Goal: Transaction & Acquisition: Purchase product/service

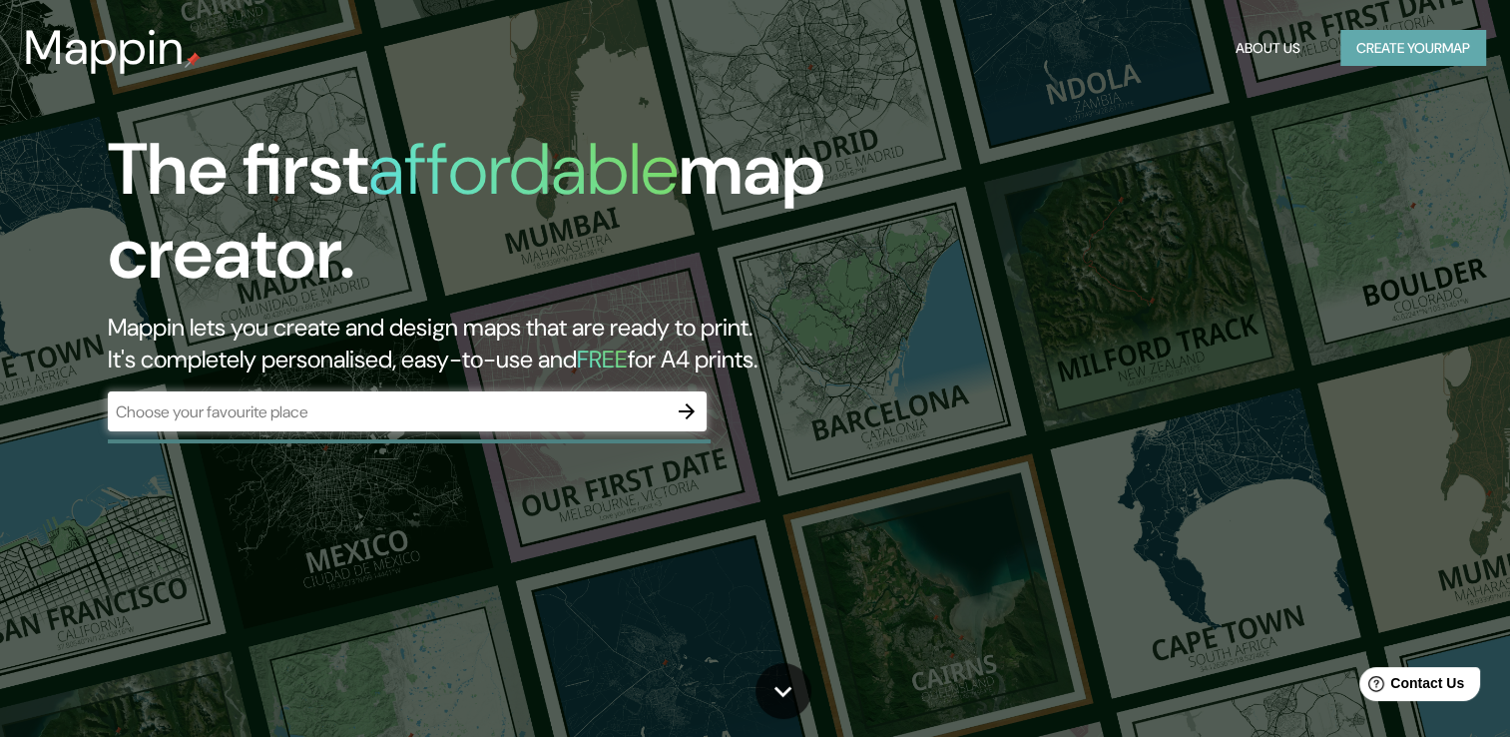
click at [1412, 52] on button "Create your map" at bounding box center [1414, 48] width 146 height 37
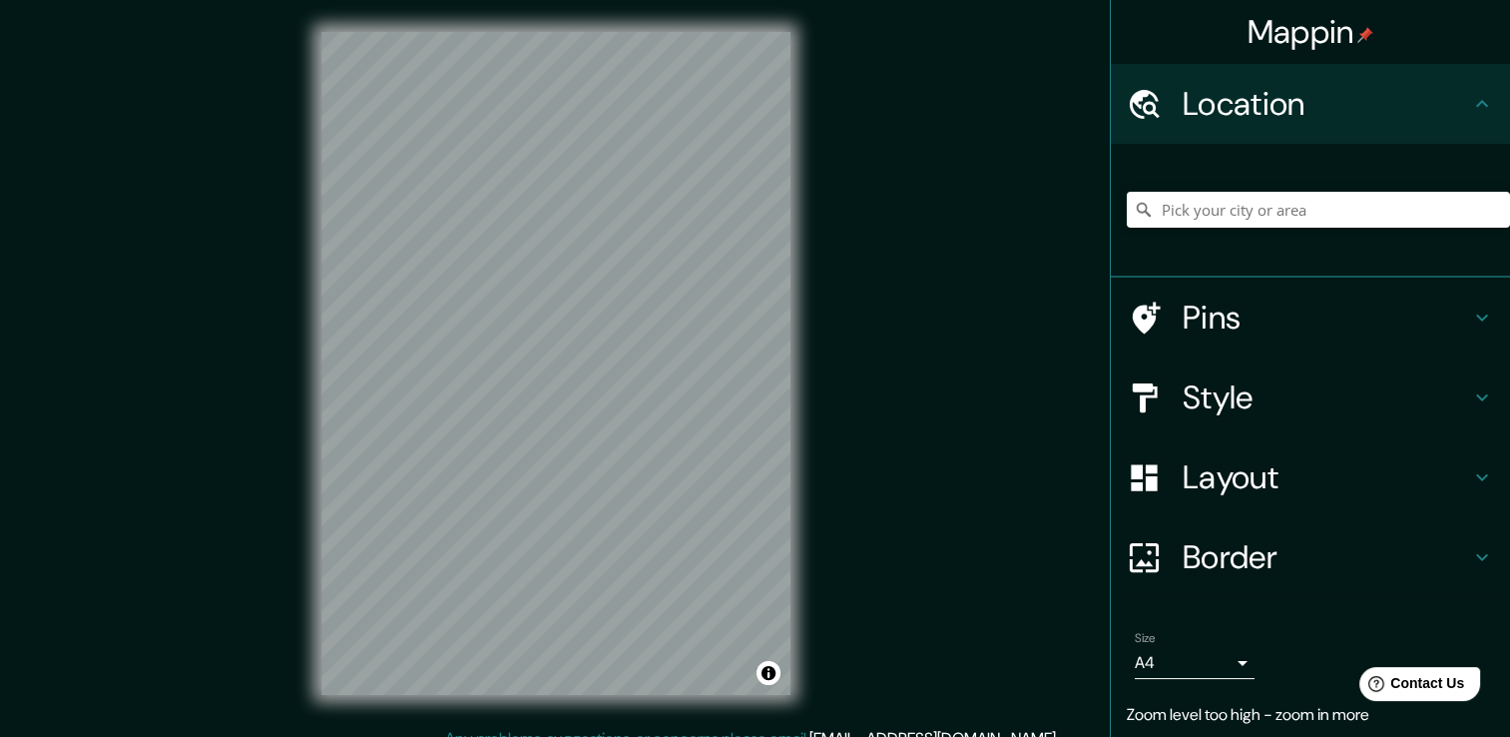
click at [827, 349] on div "Mappin Location Pins Style Layout Border Choose a border. Hint : you can make l…" at bounding box center [755, 379] width 1510 height 759
click at [1227, 664] on body "Mappin Location Pins Style Layout Border Choose a border. Hint : you can make l…" at bounding box center [755, 368] width 1510 height 737
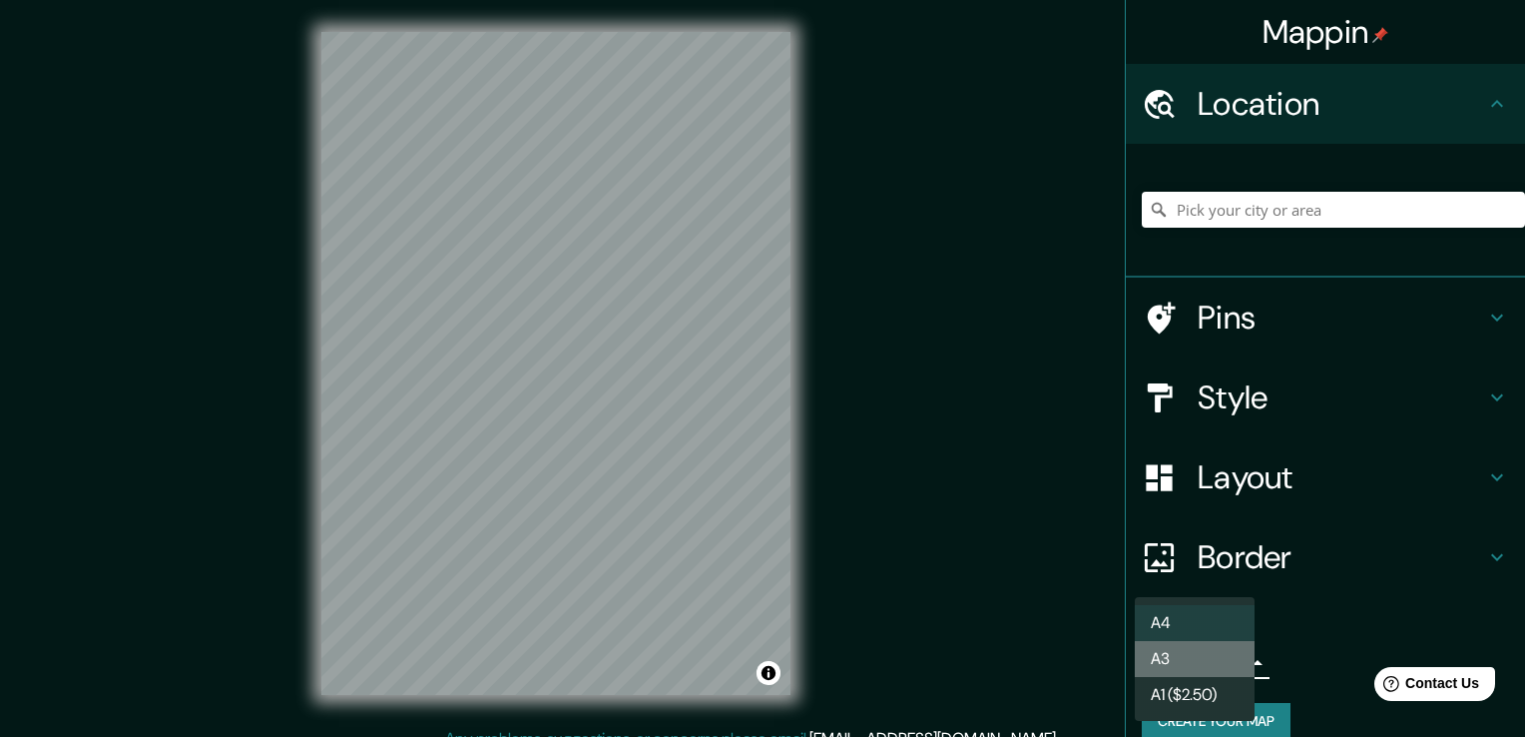
click at [1228, 662] on li "A3" at bounding box center [1195, 659] width 120 height 36
type input "a4"
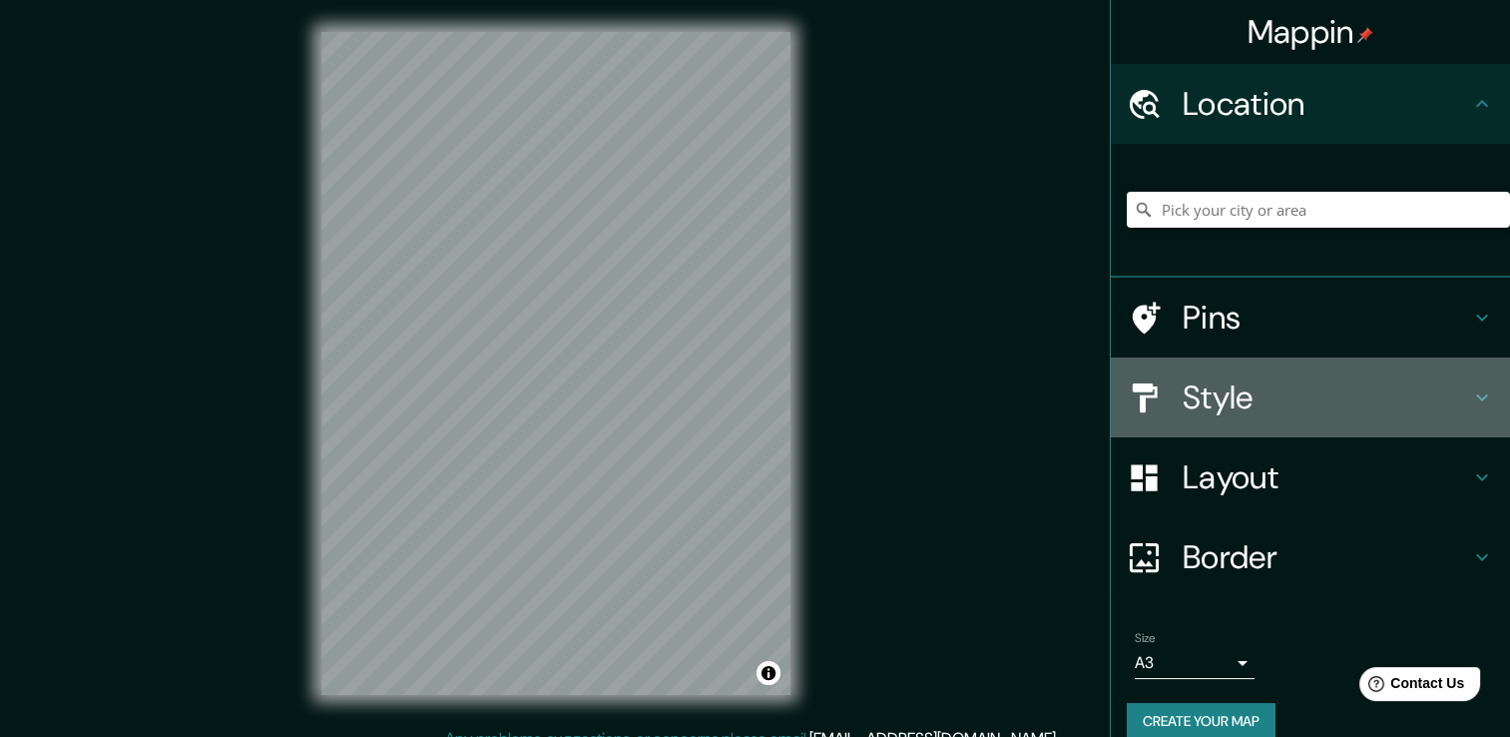
click at [1470, 400] on icon at bounding box center [1482, 397] width 24 height 24
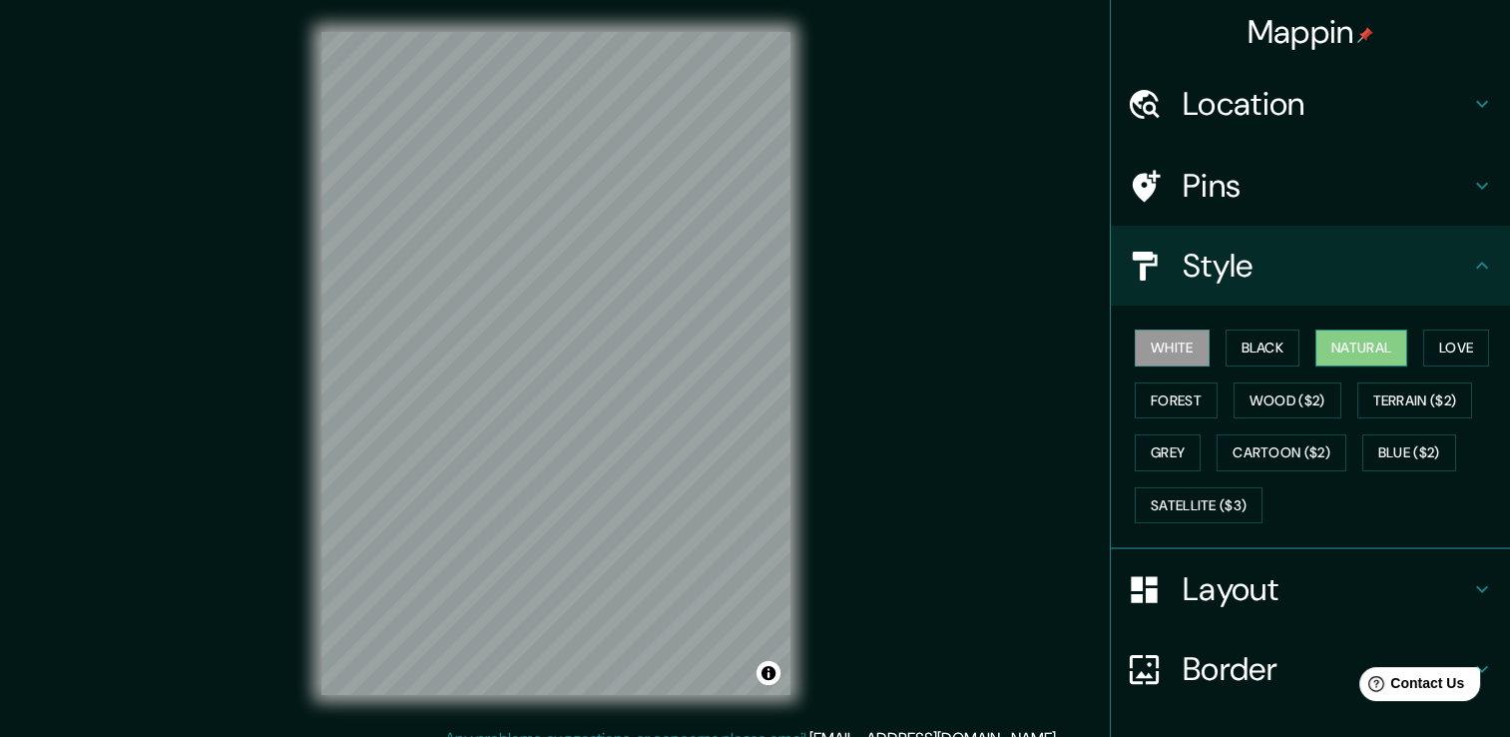
click at [1331, 343] on button "Natural" at bounding box center [1362, 347] width 92 height 37
click at [1163, 451] on button "Grey" at bounding box center [1168, 452] width 66 height 37
click at [1348, 357] on button "Natural" at bounding box center [1362, 347] width 92 height 37
click at [459, 465] on div at bounding box center [460, 471] width 16 height 16
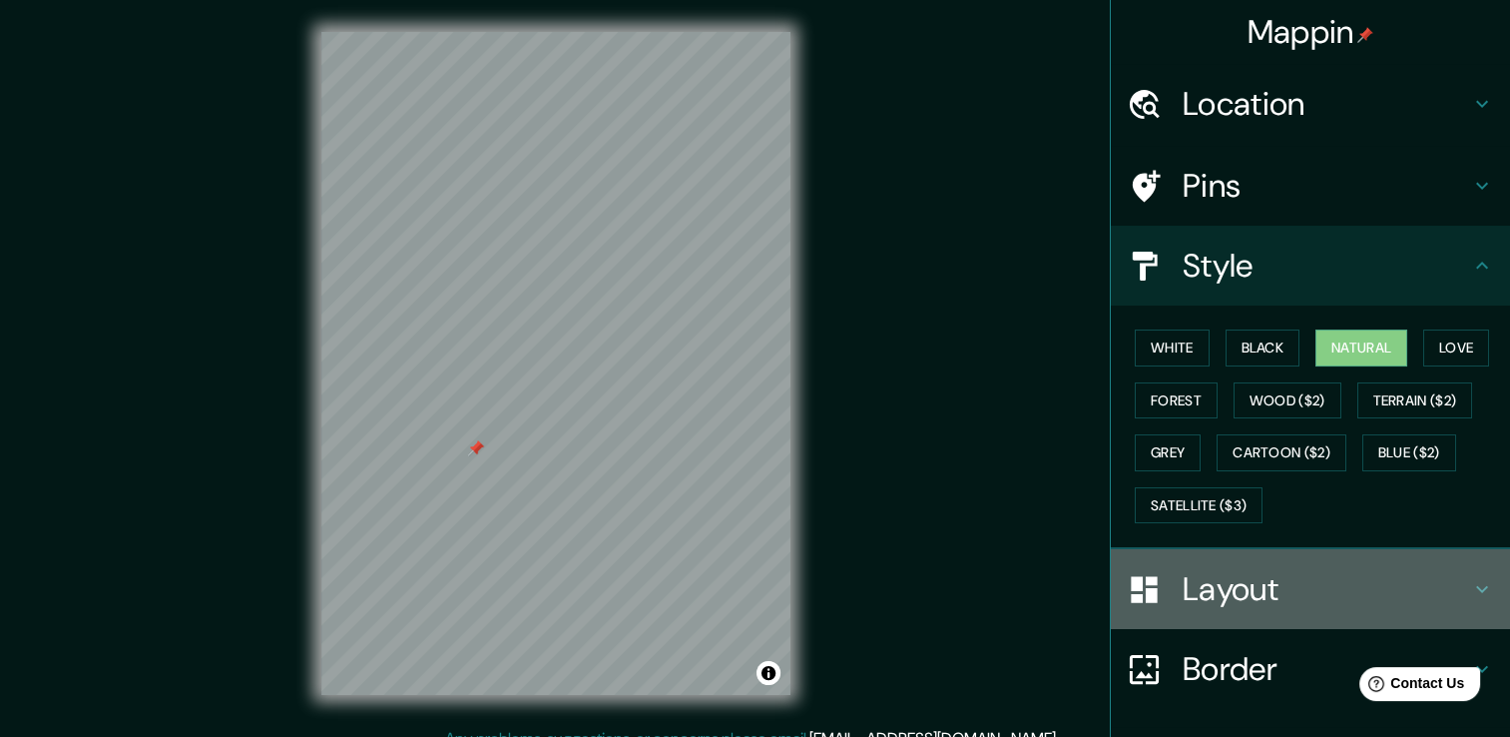
click at [1278, 619] on div "Layout" at bounding box center [1310, 589] width 399 height 80
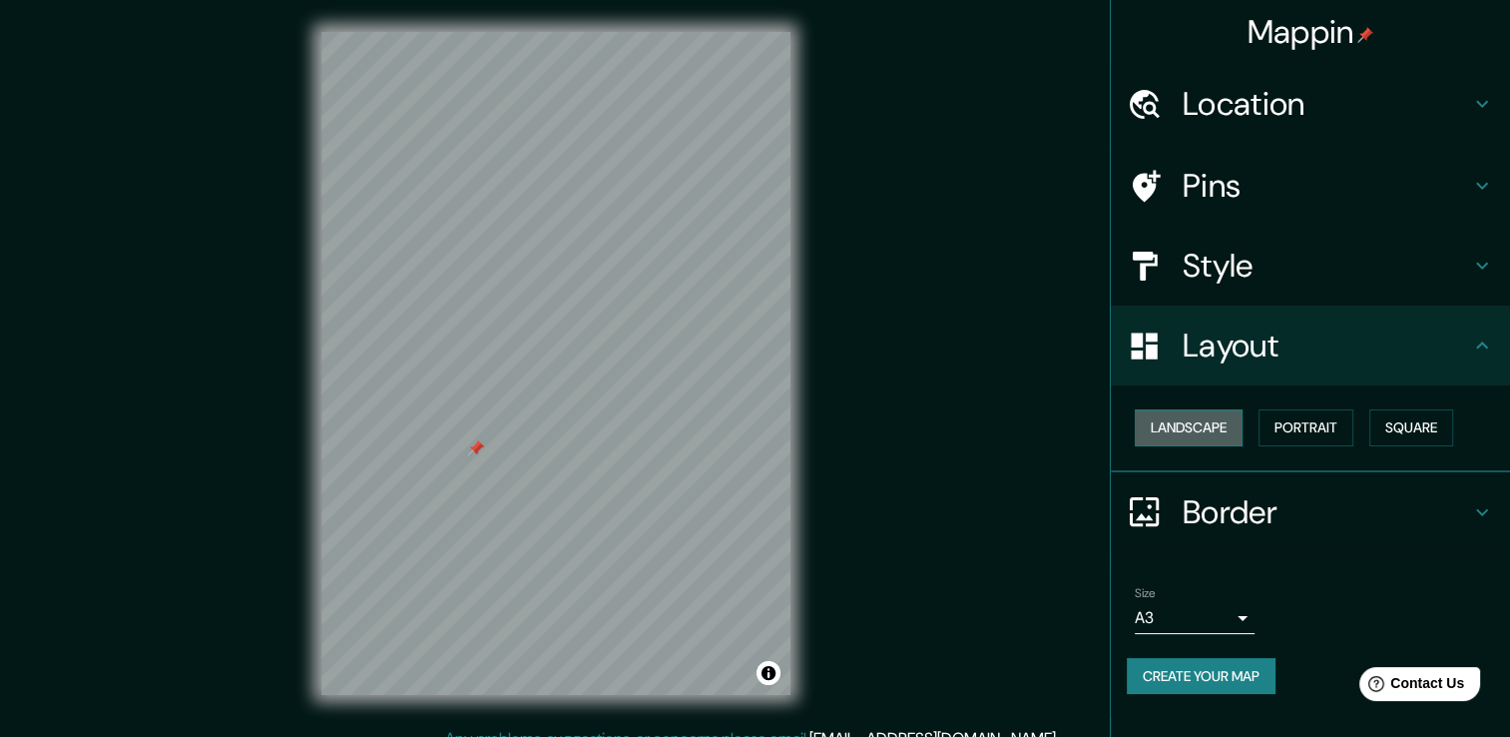
click at [1206, 434] on button "Landscape" at bounding box center [1189, 427] width 108 height 37
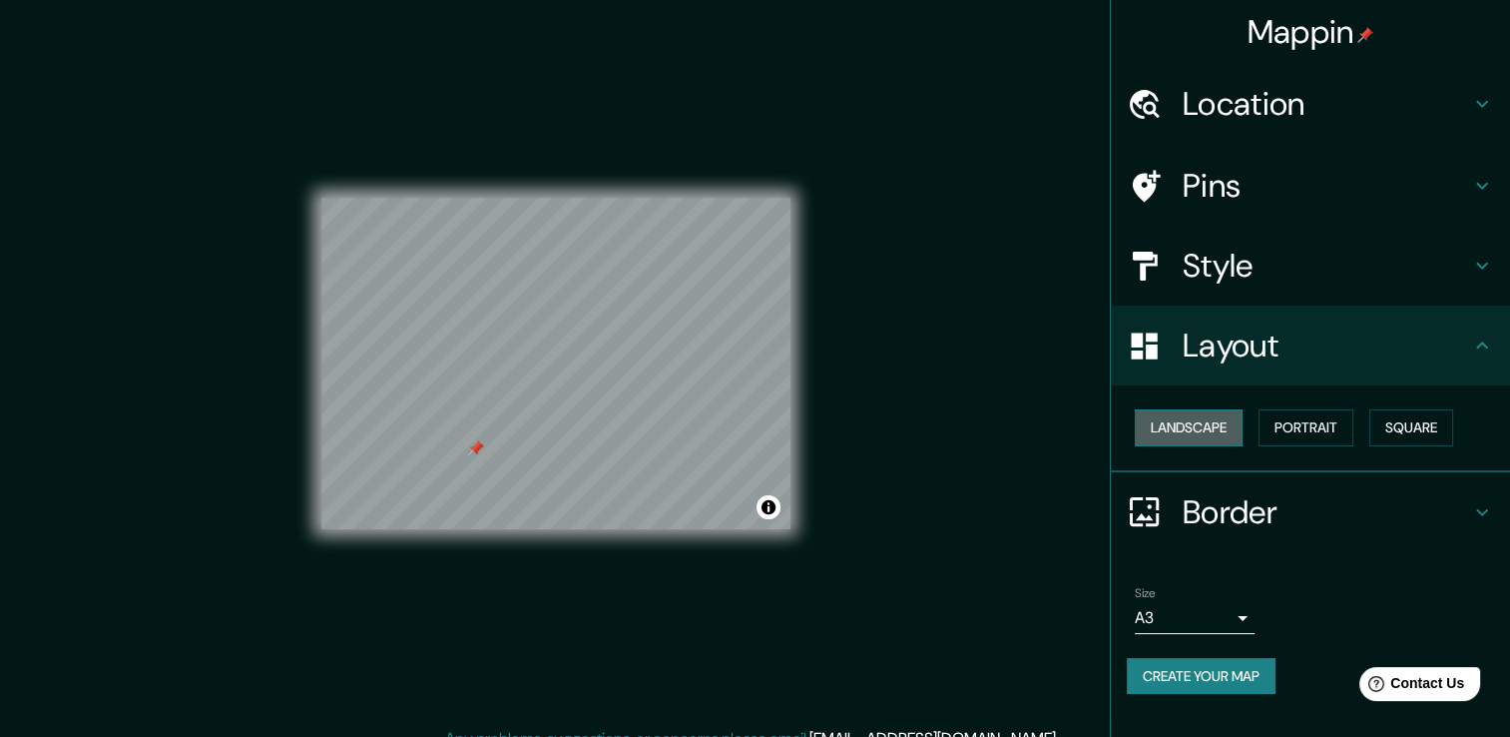
click at [1206, 434] on button "Landscape" at bounding box center [1189, 427] width 108 height 37
click at [1293, 437] on button "Portrait" at bounding box center [1306, 427] width 95 height 37
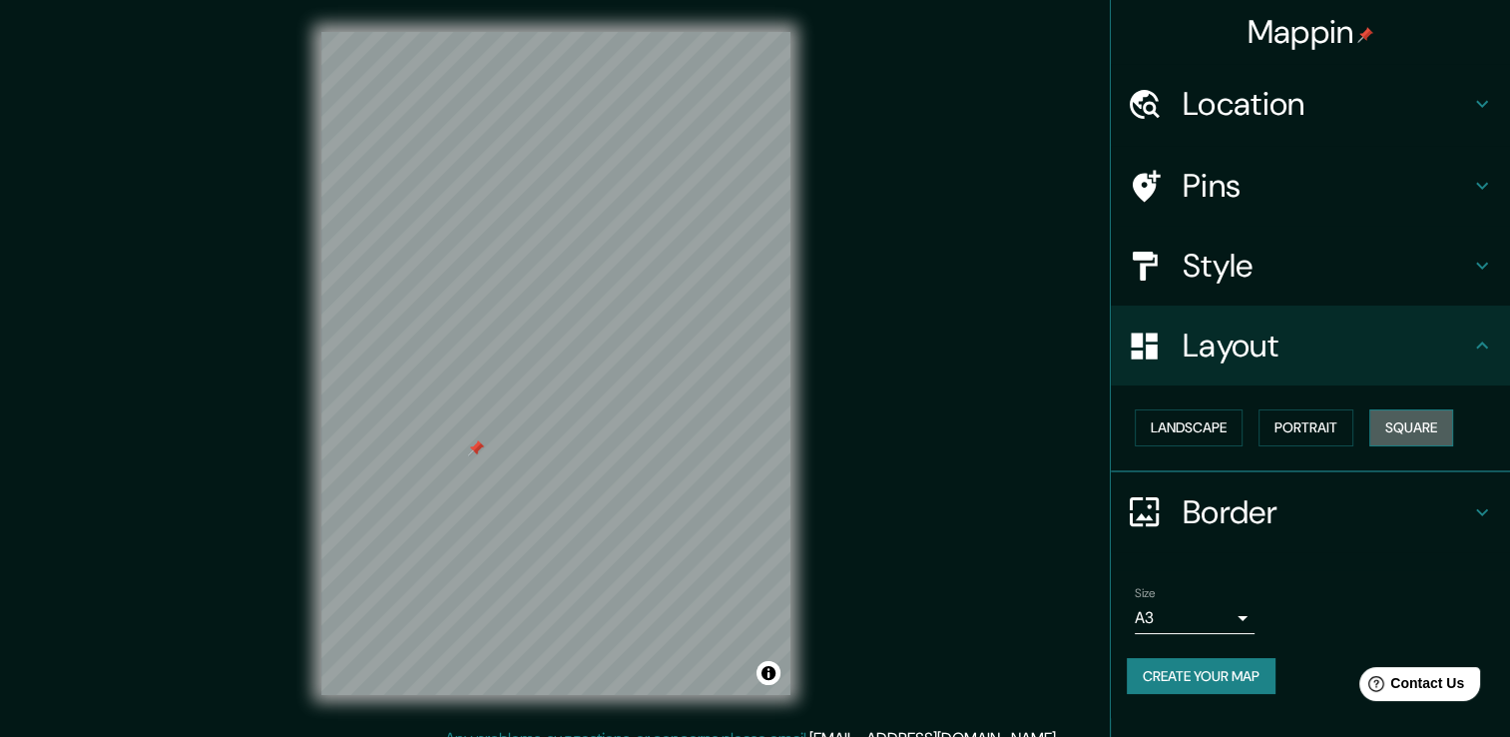
click at [1405, 424] on button "Square" at bounding box center [1412, 427] width 84 height 37
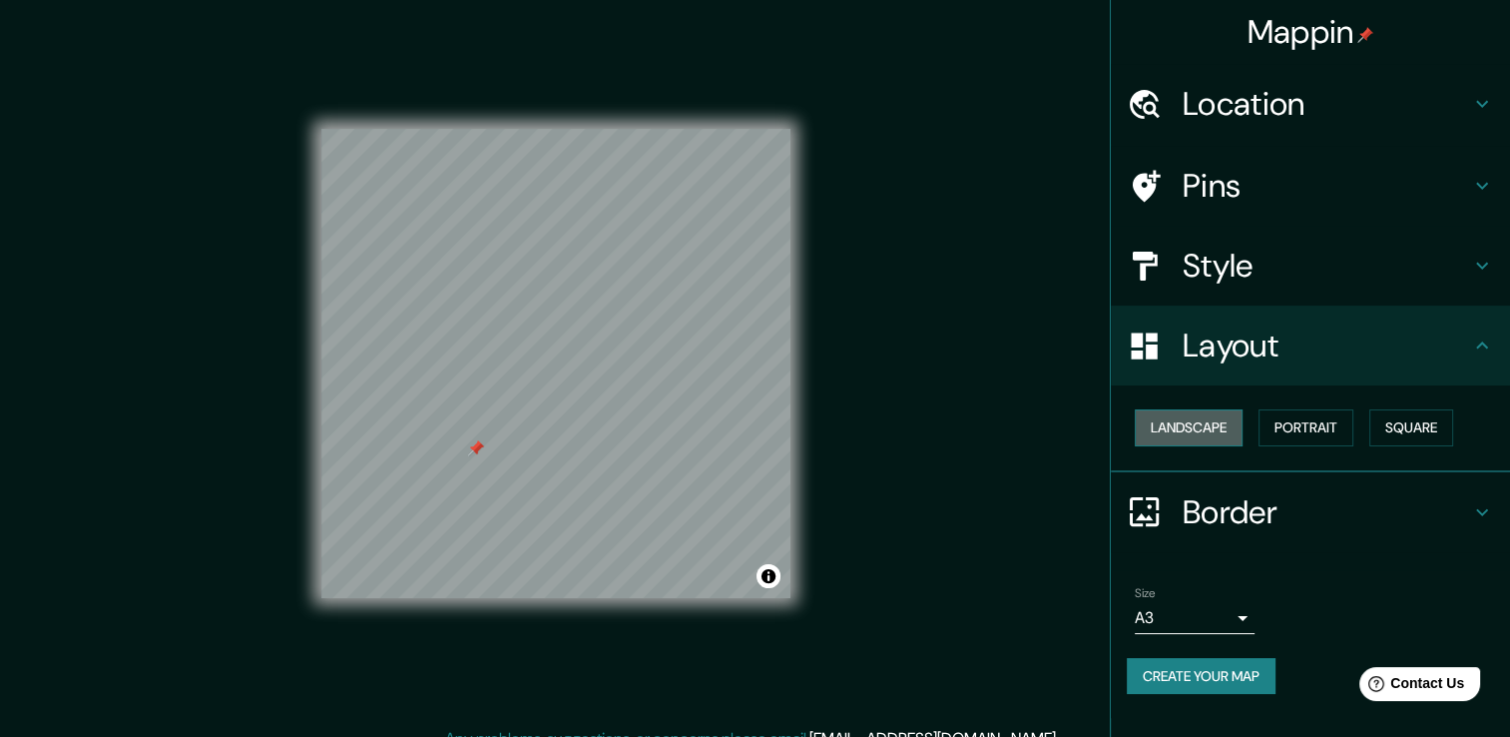
click at [1204, 437] on button "Landscape" at bounding box center [1189, 427] width 108 height 37
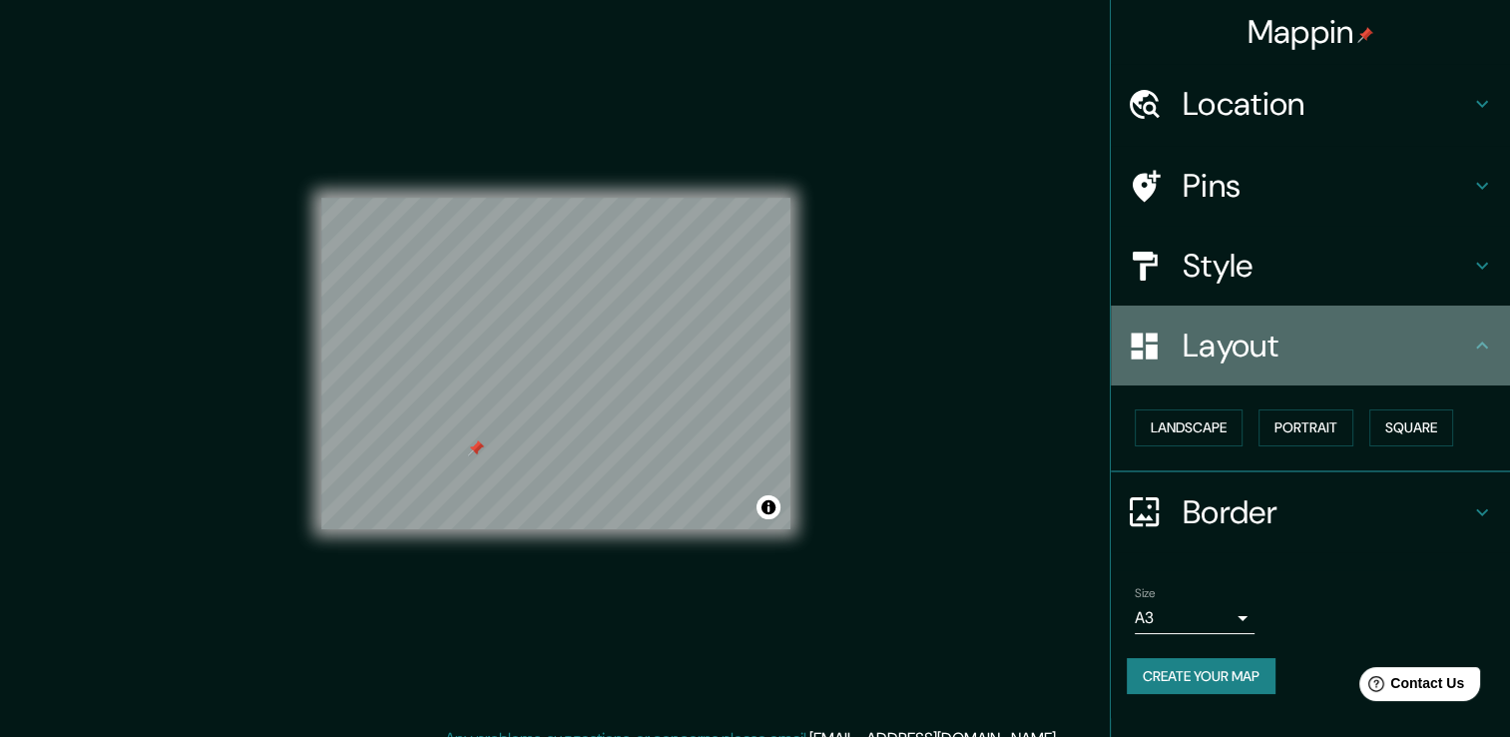
click at [1276, 345] on h4 "Layout" at bounding box center [1326, 345] width 287 height 40
click at [1485, 346] on icon at bounding box center [1482, 344] width 12 height 7
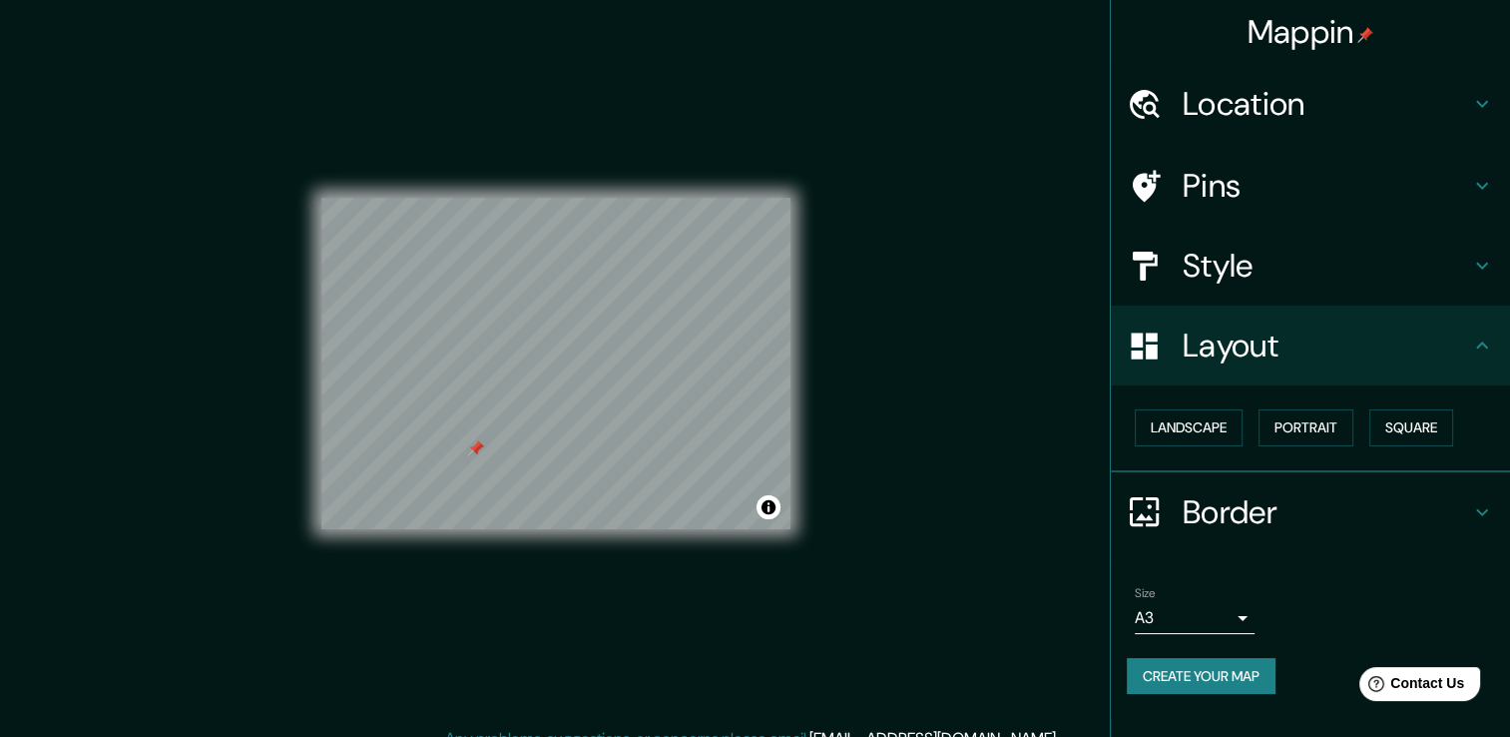
click at [1480, 507] on icon at bounding box center [1482, 512] width 24 height 24
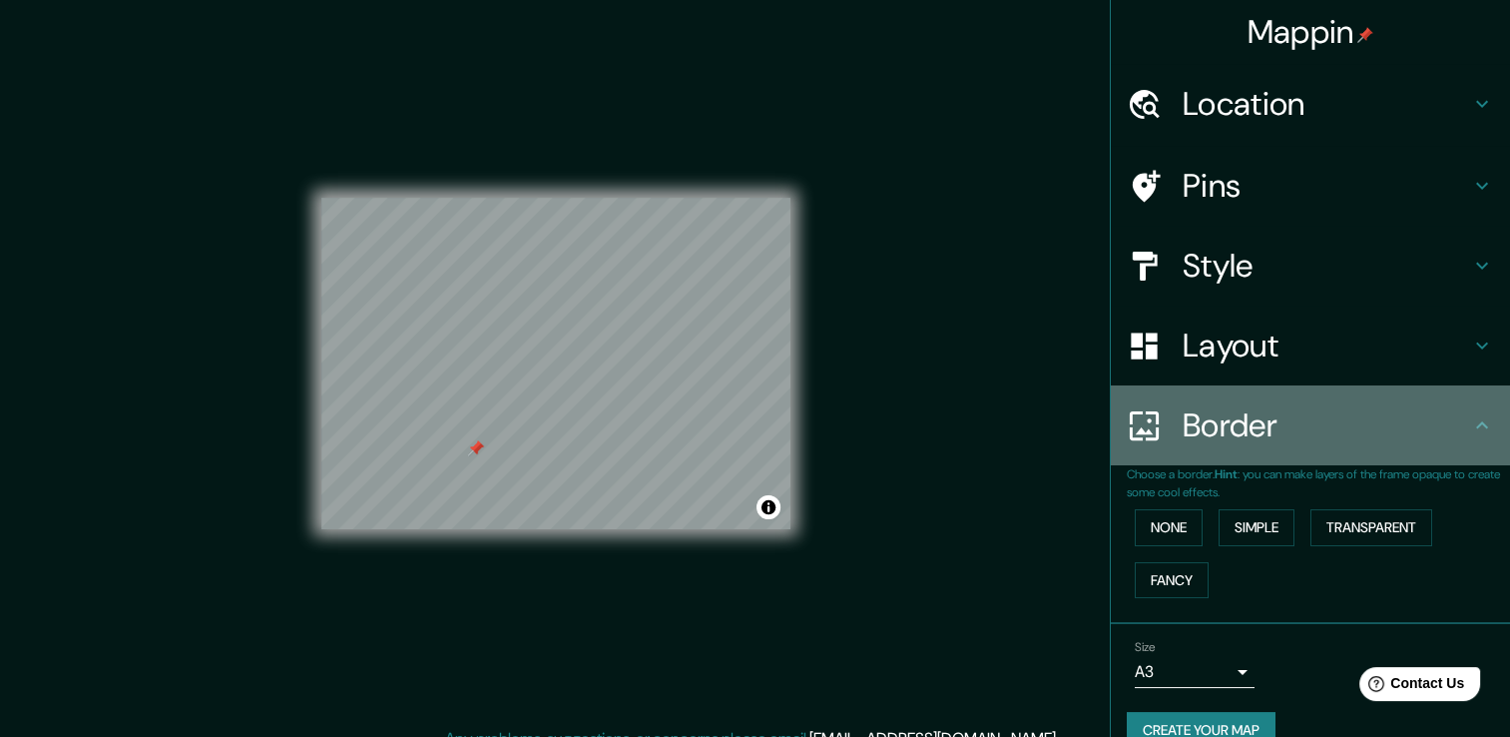
click at [1470, 426] on icon at bounding box center [1482, 425] width 24 height 24
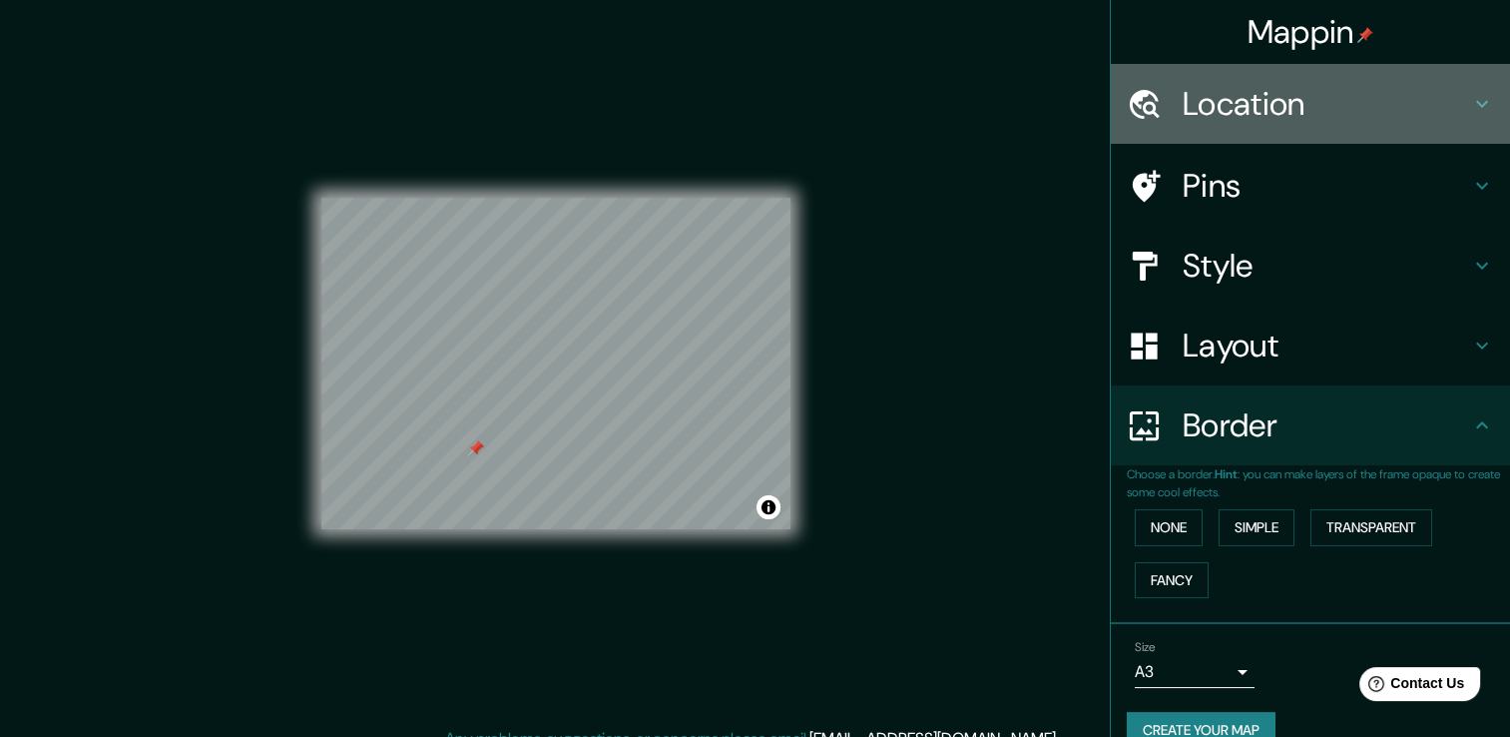
click at [1470, 107] on icon at bounding box center [1482, 104] width 24 height 24
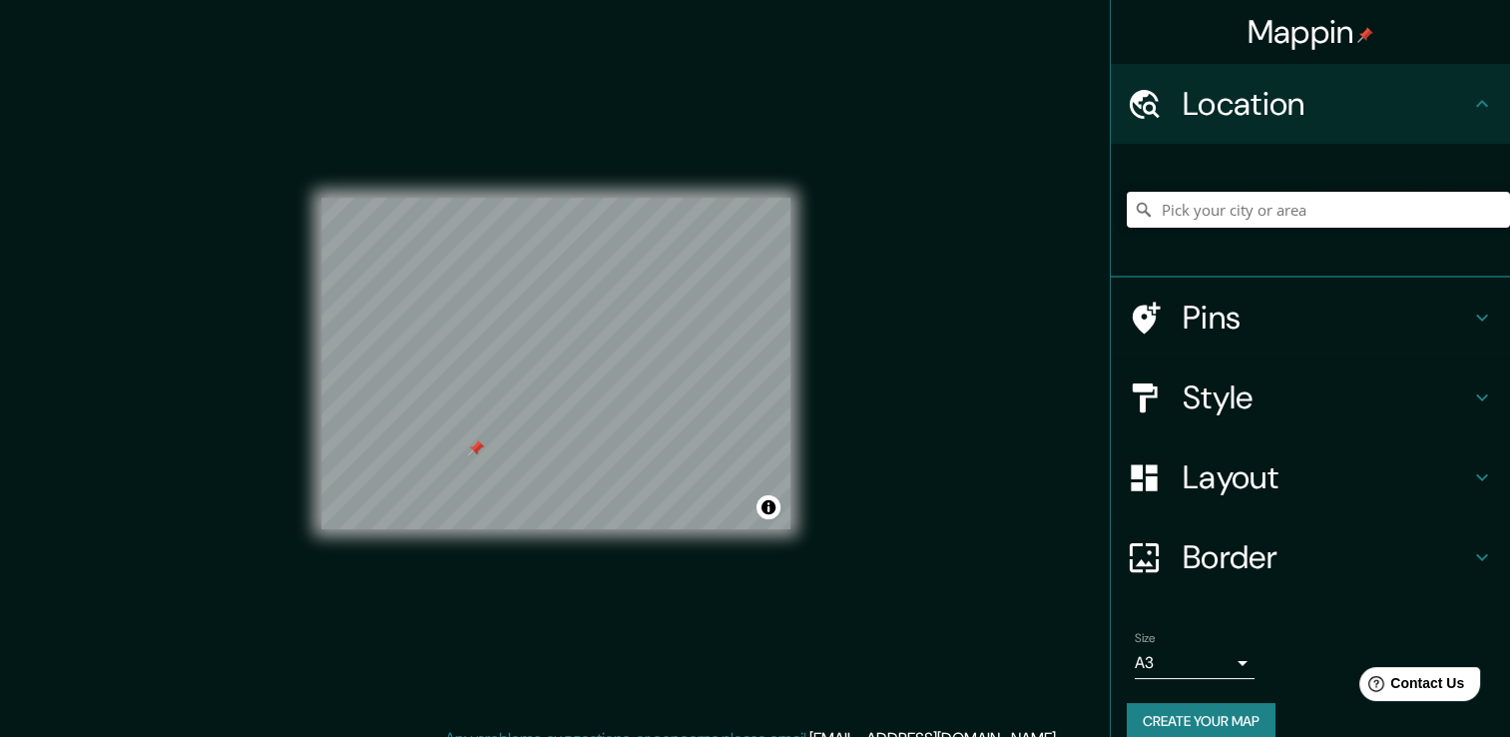
click at [1300, 210] on input "Pick your city or area" at bounding box center [1318, 210] width 383 height 36
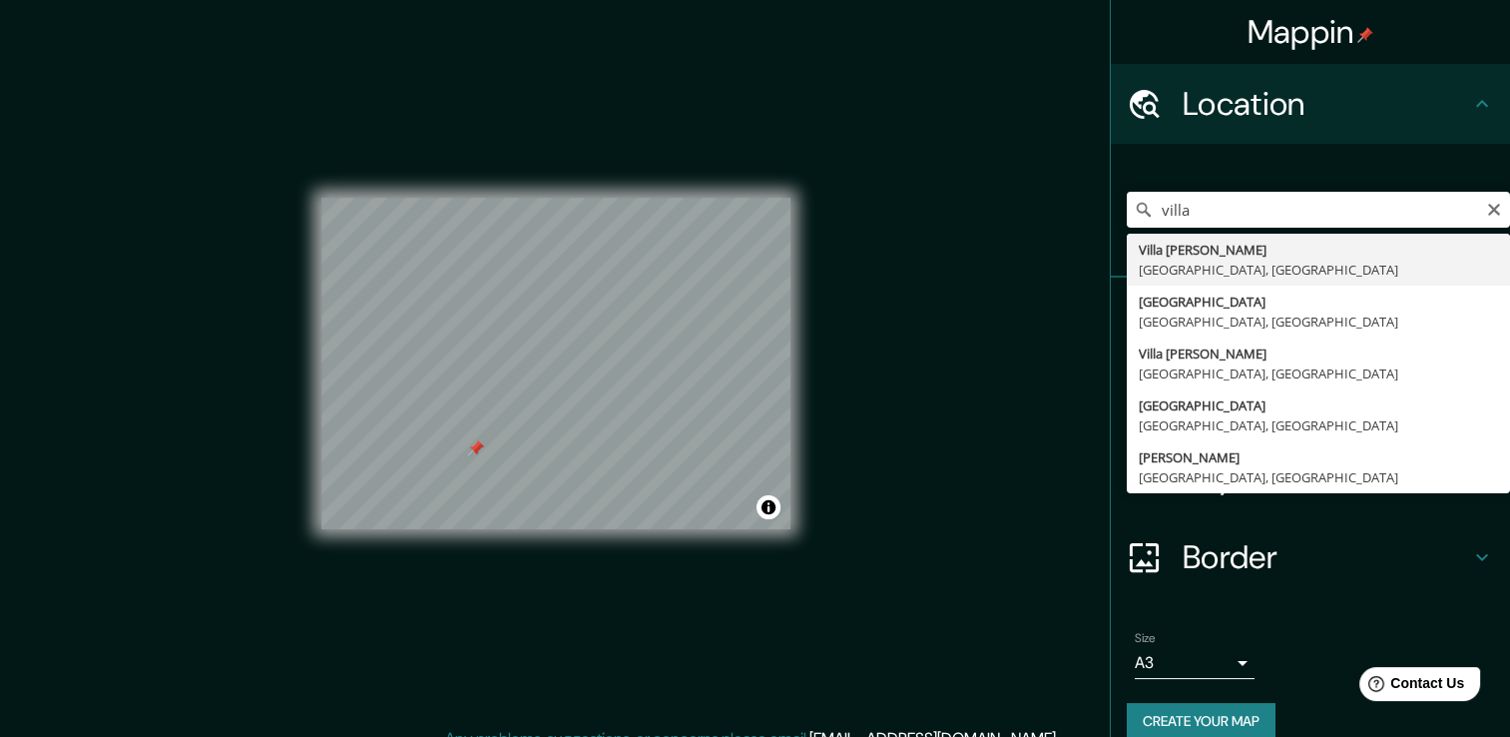
type input "[GEOGRAPHIC_DATA][PERSON_NAME], [GEOGRAPHIC_DATA], [GEOGRAPHIC_DATA]"
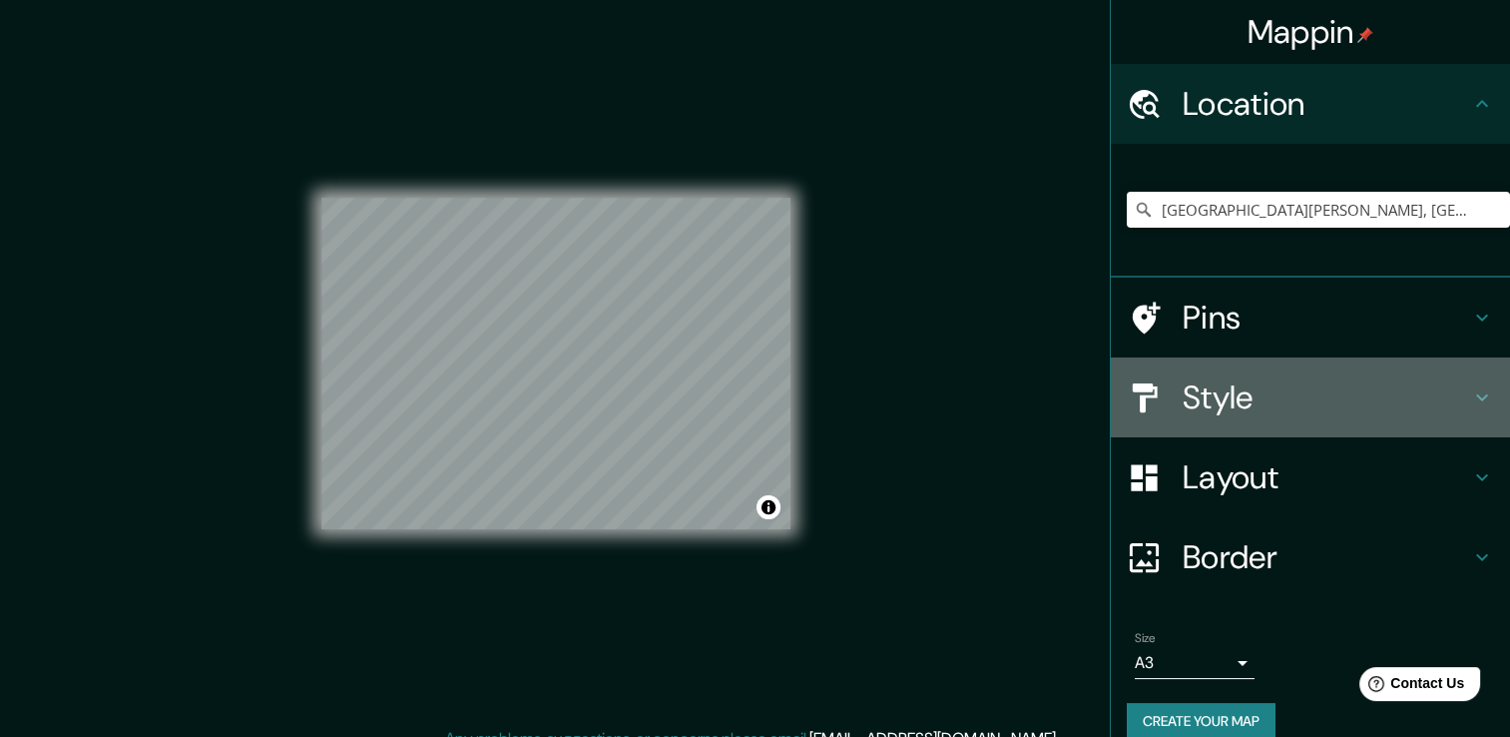
click at [1192, 362] on div "Style" at bounding box center [1310, 397] width 399 height 80
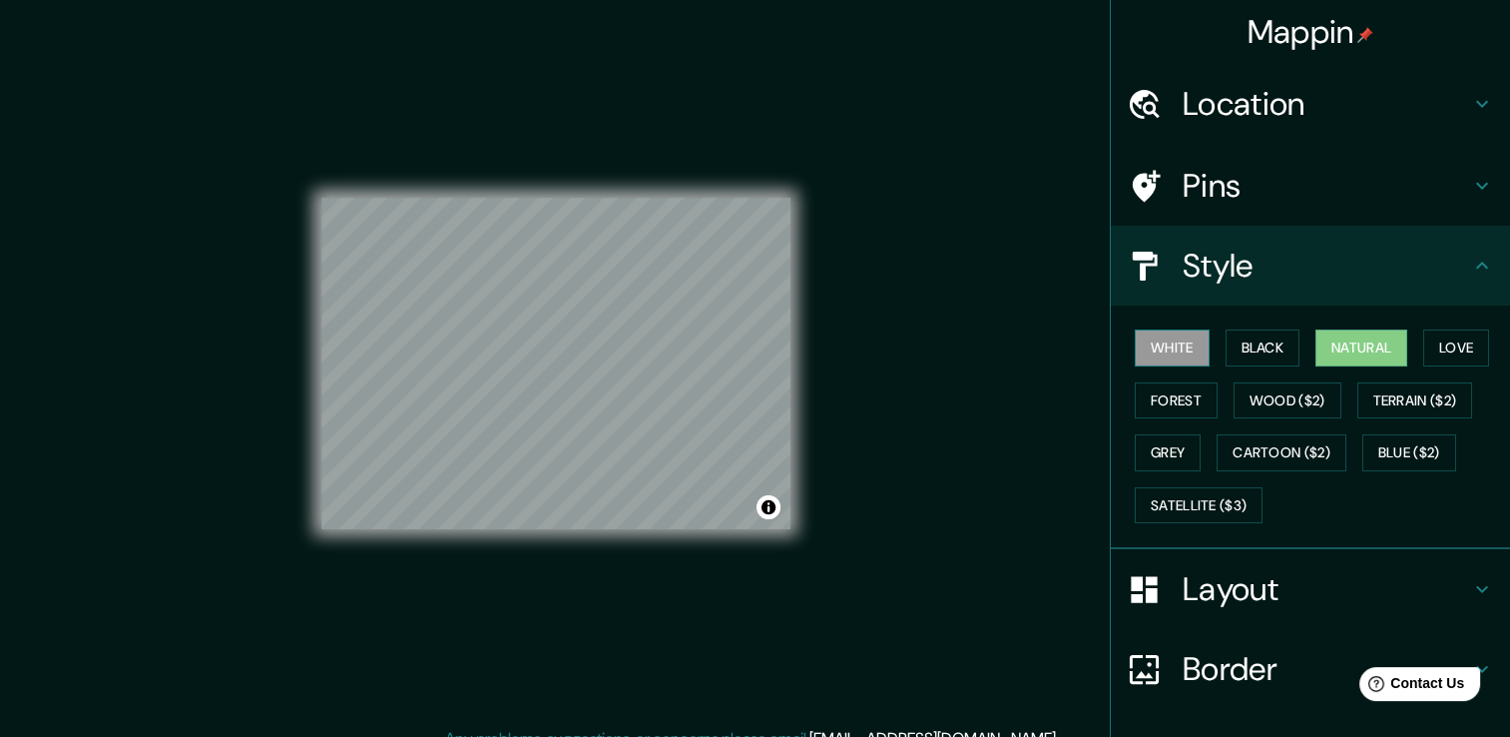
click at [1182, 358] on button "White" at bounding box center [1172, 347] width 75 height 37
click at [1233, 351] on button "Black" at bounding box center [1263, 347] width 75 height 37
click at [1353, 348] on button "Natural" at bounding box center [1362, 347] width 92 height 37
click at [1443, 341] on button "Love" at bounding box center [1456, 347] width 66 height 37
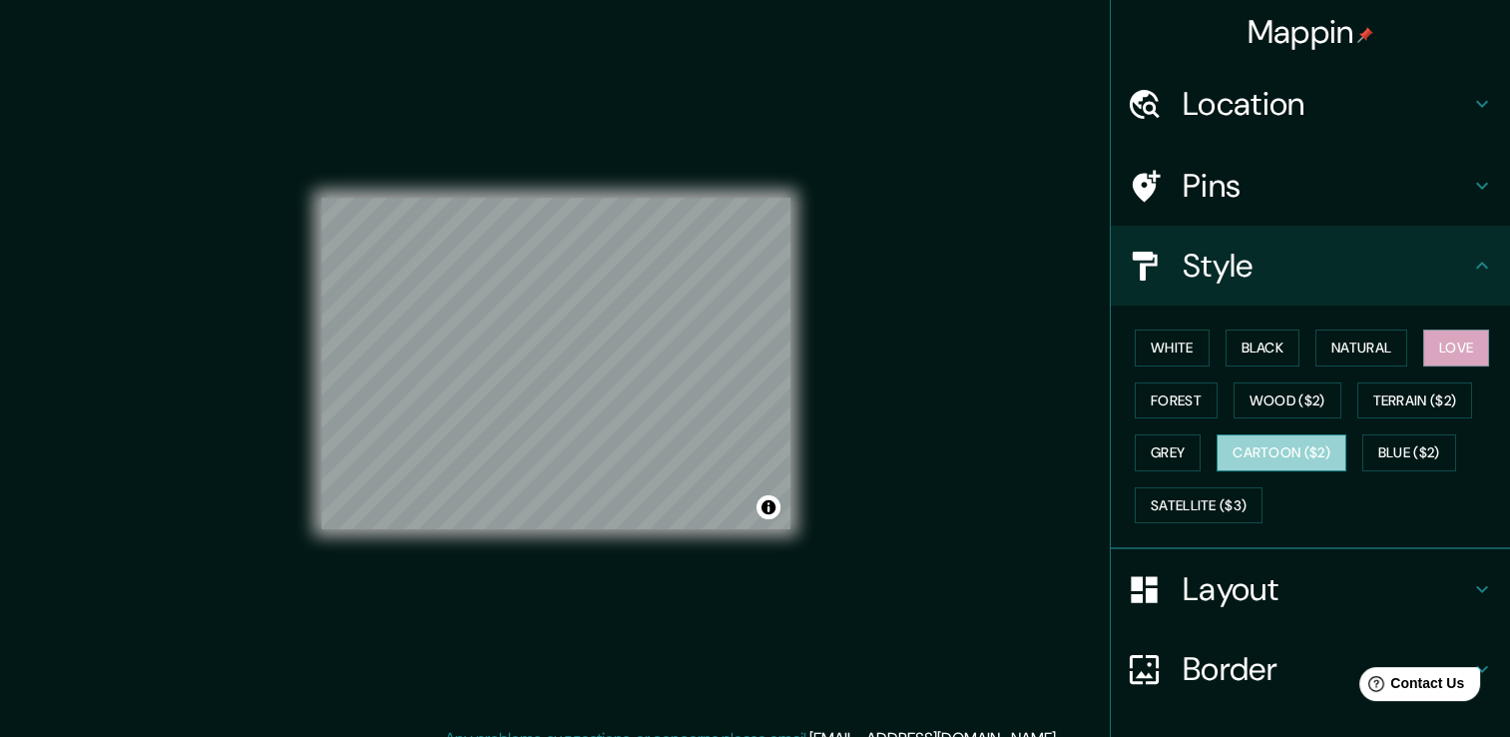
click at [1229, 450] on button "Cartoon ($2)" at bounding box center [1282, 452] width 130 height 37
click at [1150, 462] on button "Grey" at bounding box center [1168, 452] width 66 height 37
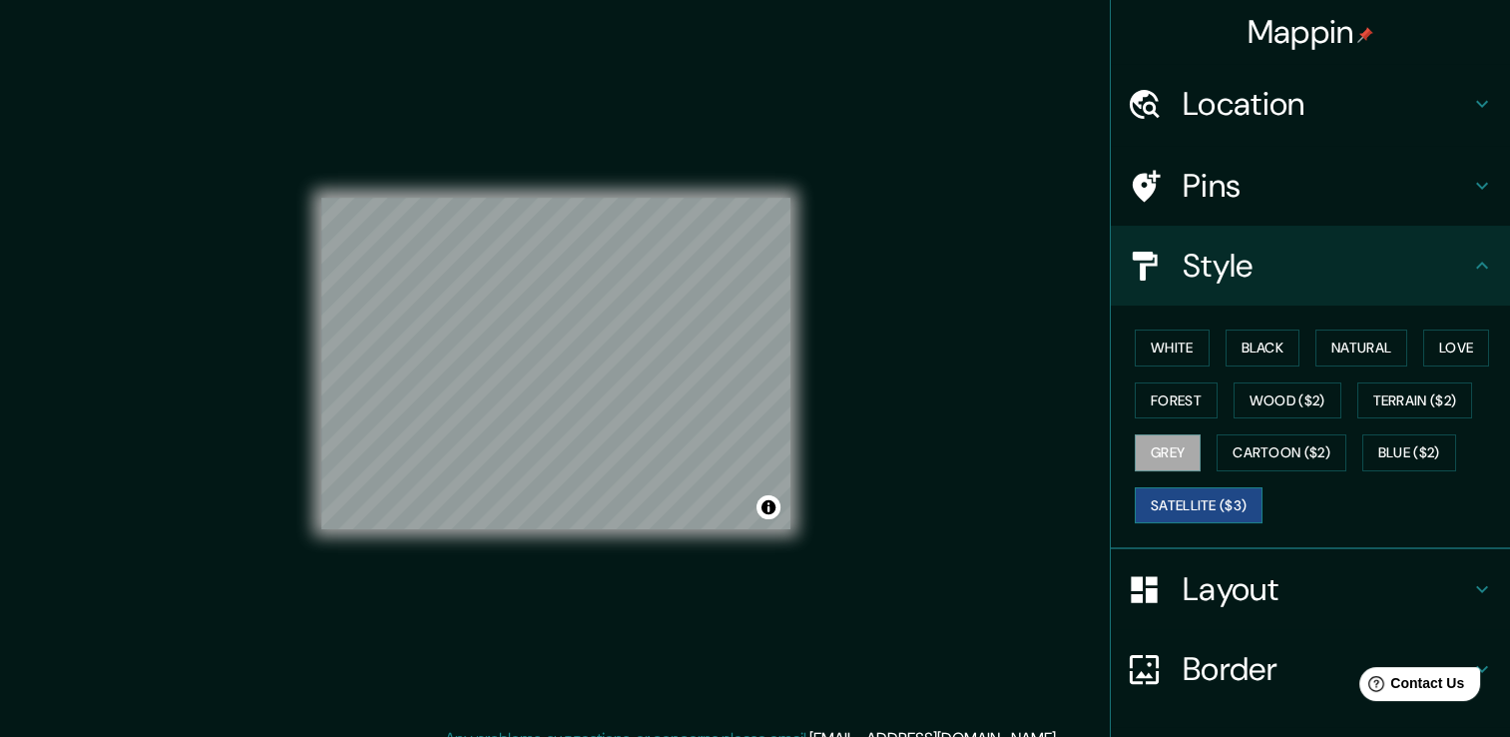
click at [1165, 513] on button "Satellite ($3)" at bounding box center [1199, 505] width 128 height 37
click at [1417, 453] on button "Blue ($2)" at bounding box center [1410, 452] width 94 height 37
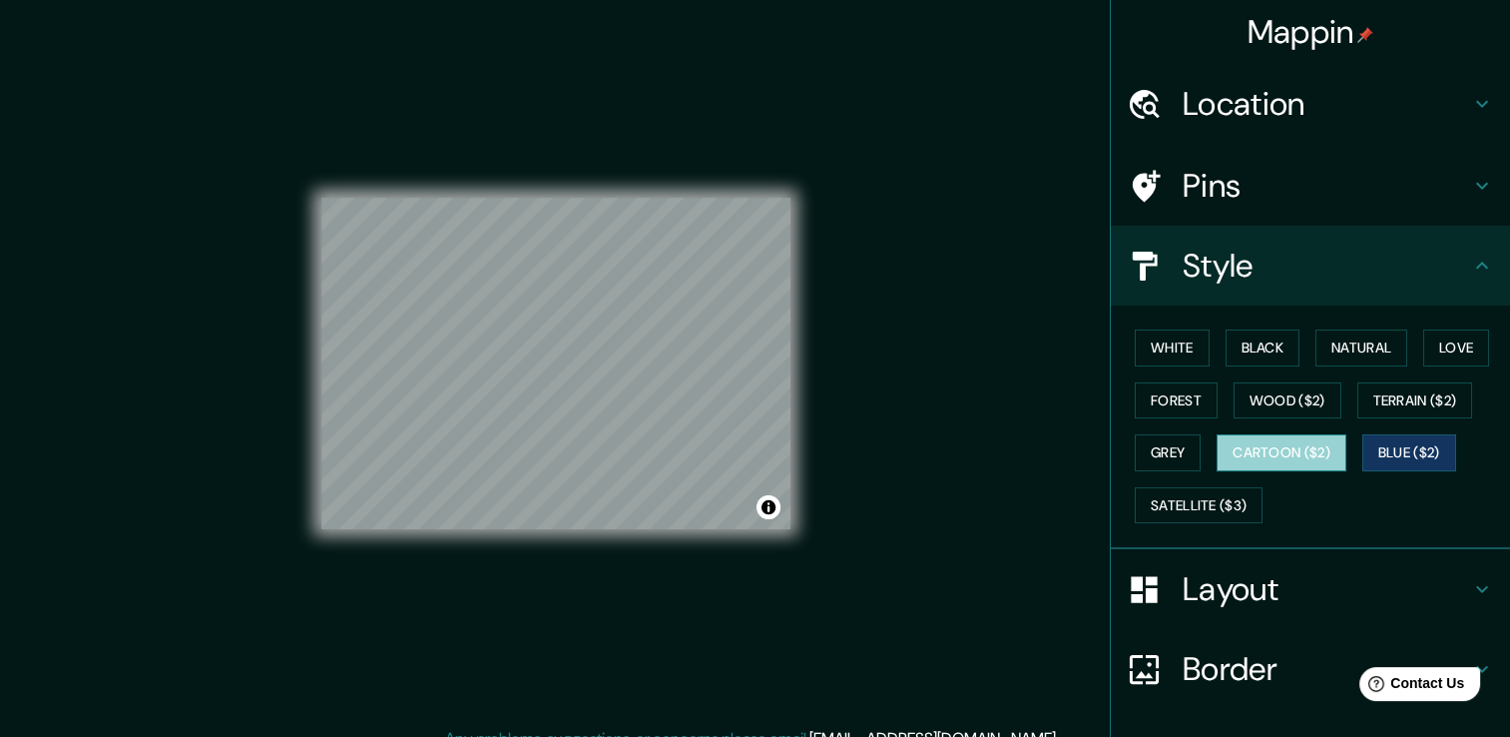
click at [1315, 456] on button "Cartoon ($2)" at bounding box center [1282, 452] width 130 height 37
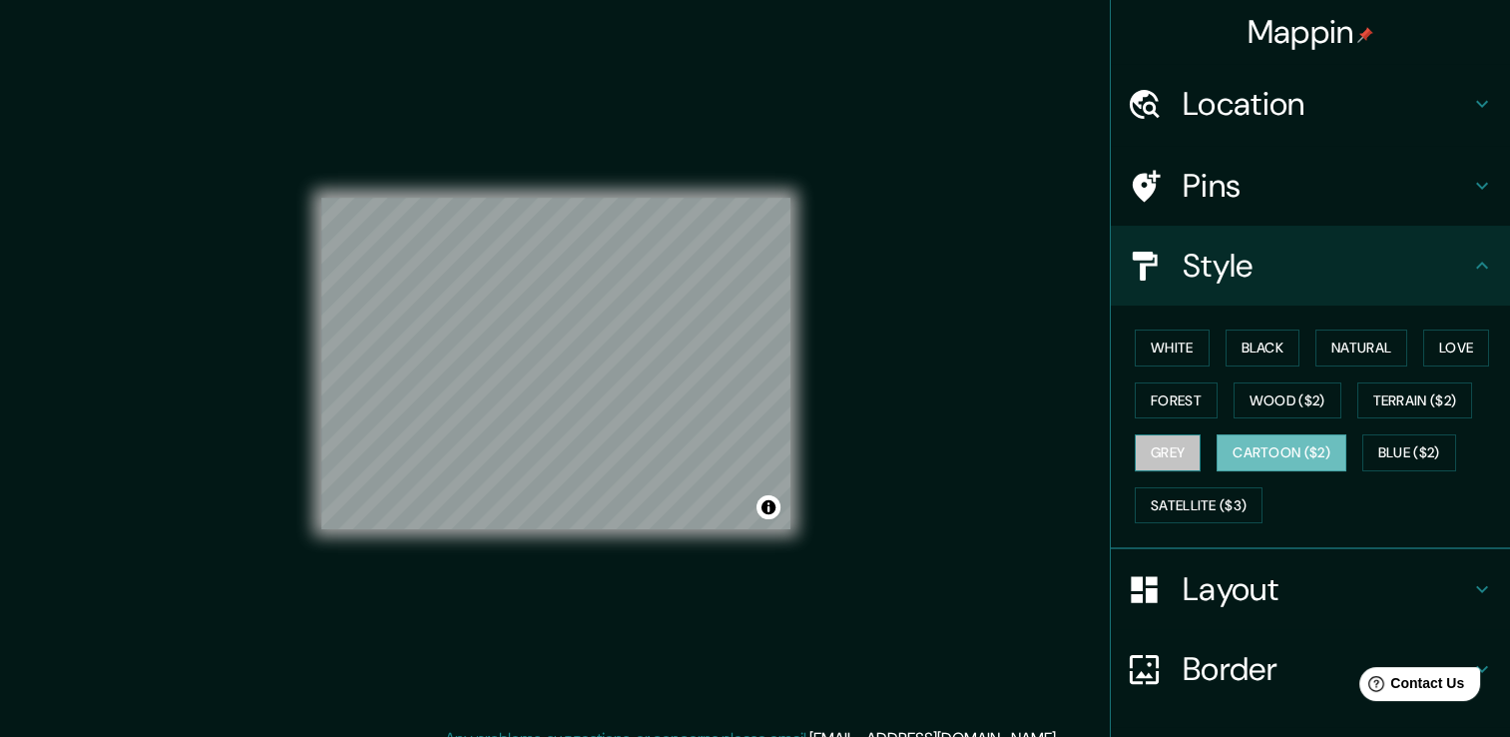
click at [1183, 445] on button "Grey" at bounding box center [1168, 452] width 66 height 37
click at [1178, 411] on button "Forest" at bounding box center [1176, 400] width 83 height 37
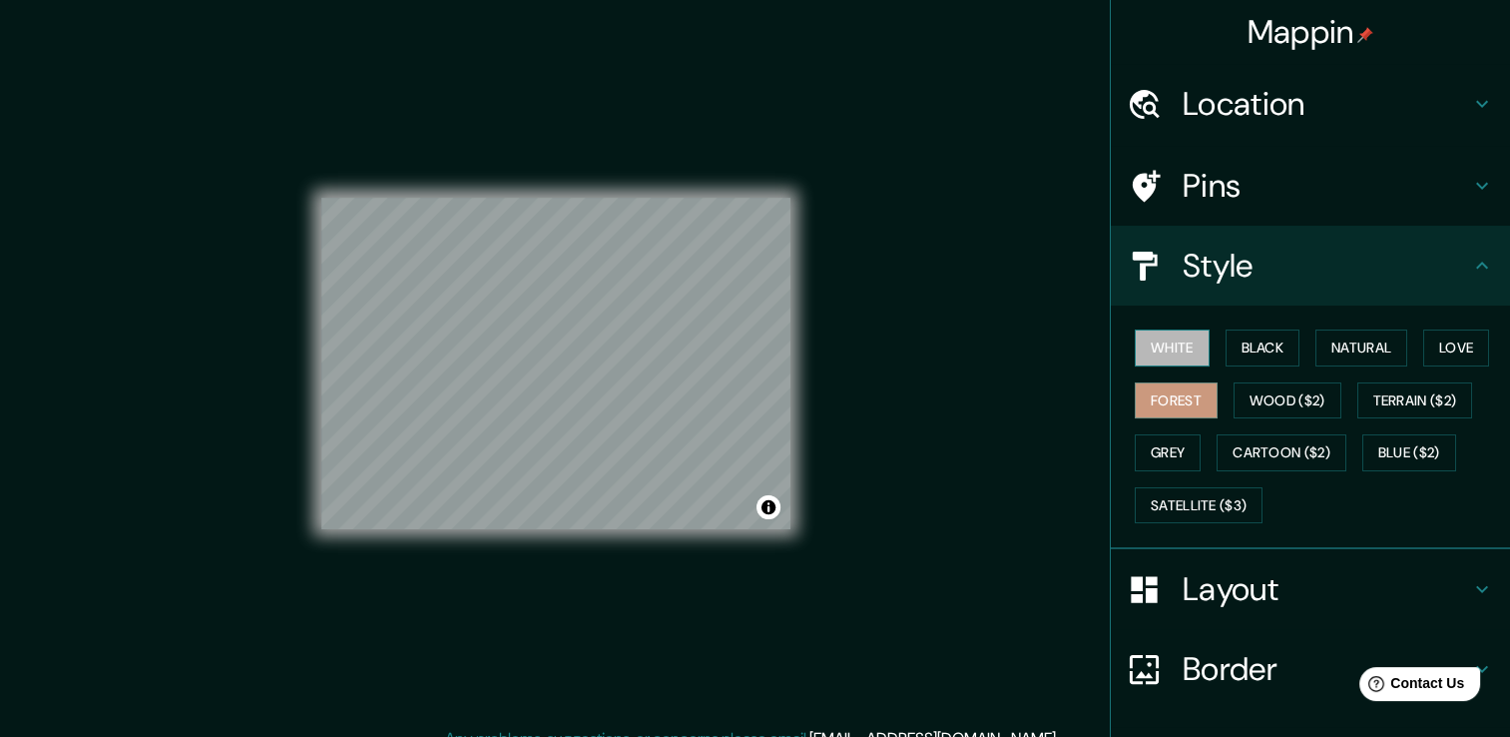
click at [1170, 355] on button "White" at bounding box center [1172, 347] width 75 height 37
click at [1260, 355] on button "Black" at bounding box center [1263, 347] width 75 height 37
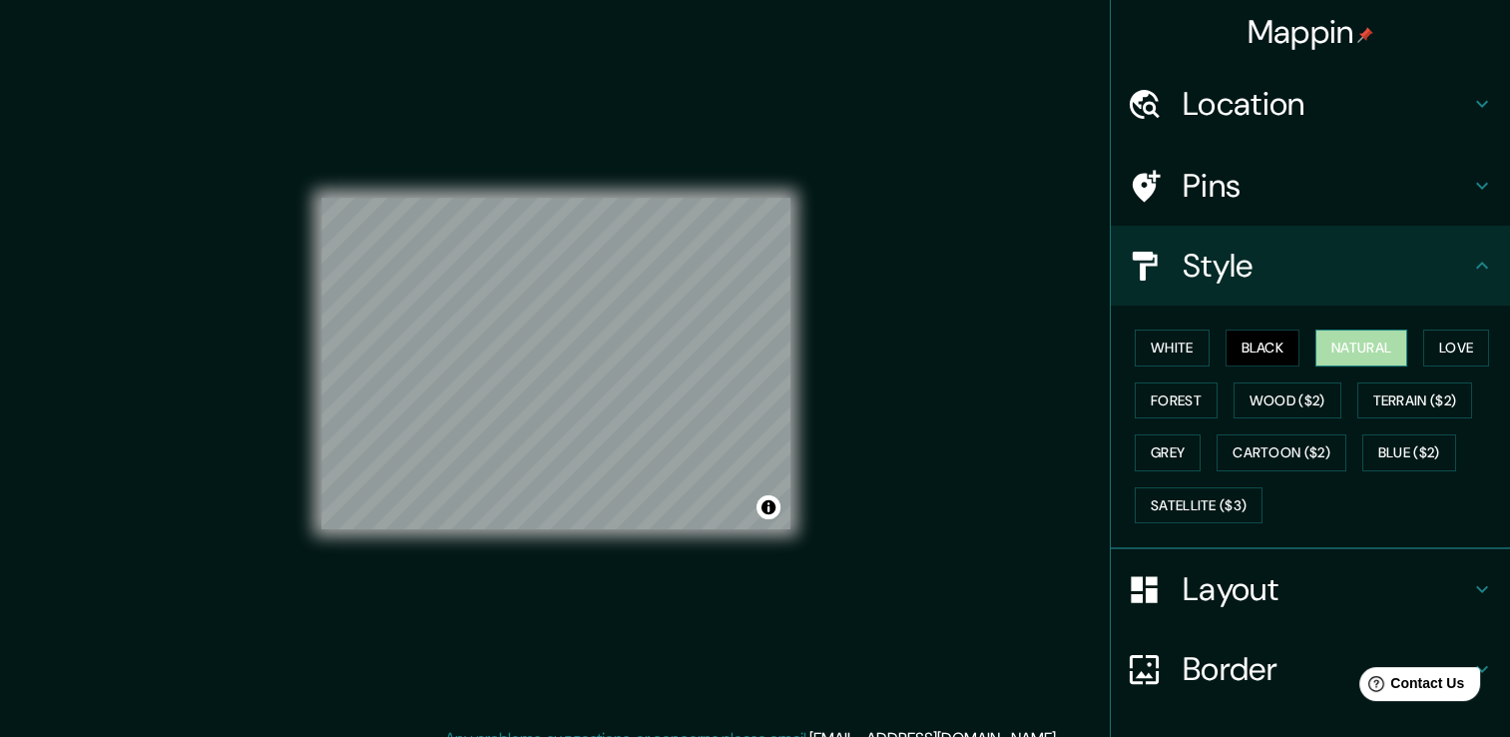
click at [1340, 345] on button "Natural" at bounding box center [1362, 347] width 92 height 37
click at [1446, 356] on button "Love" at bounding box center [1456, 347] width 66 height 37
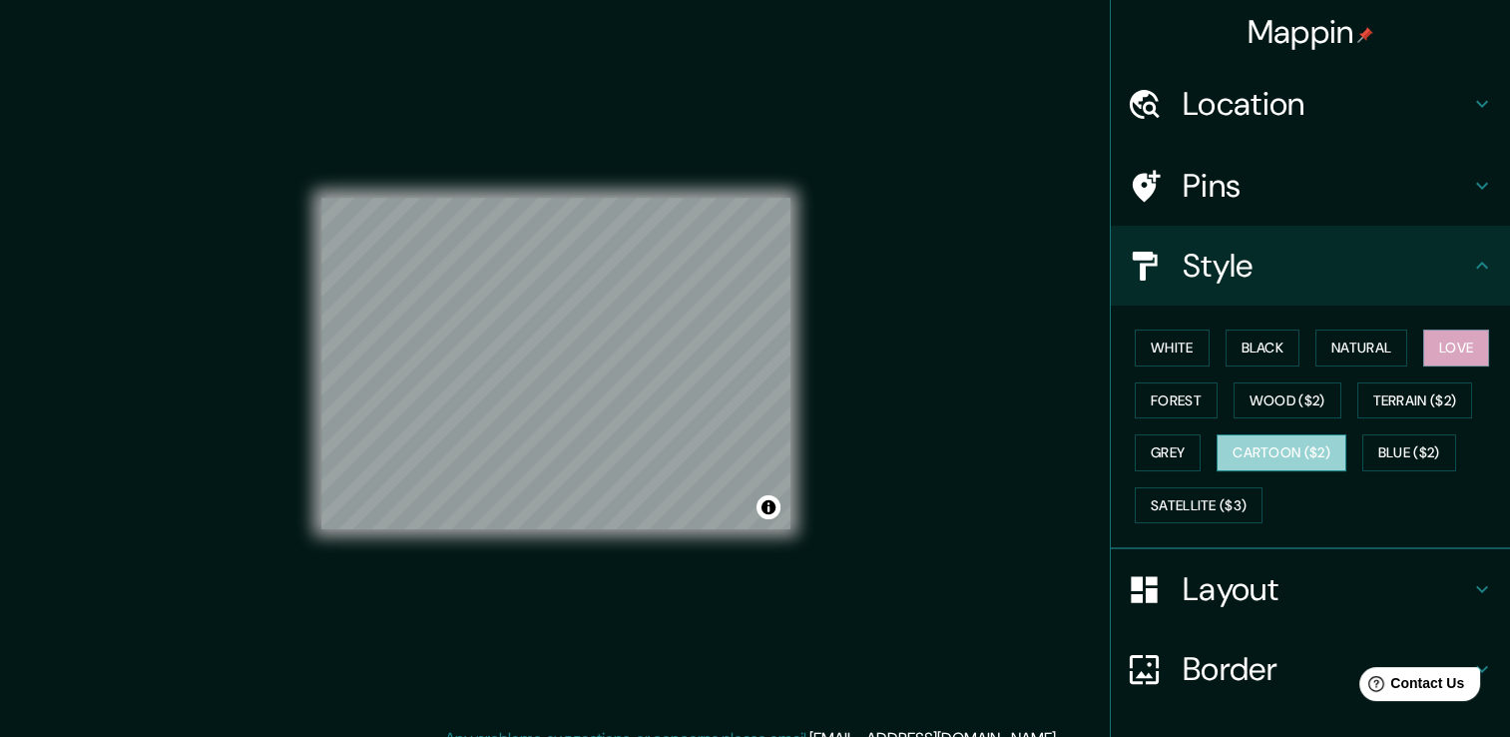
click at [1300, 459] on button "Cartoon ($2)" at bounding box center [1282, 452] width 130 height 37
click at [1165, 445] on button "Grey" at bounding box center [1168, 452] width 66 height 37
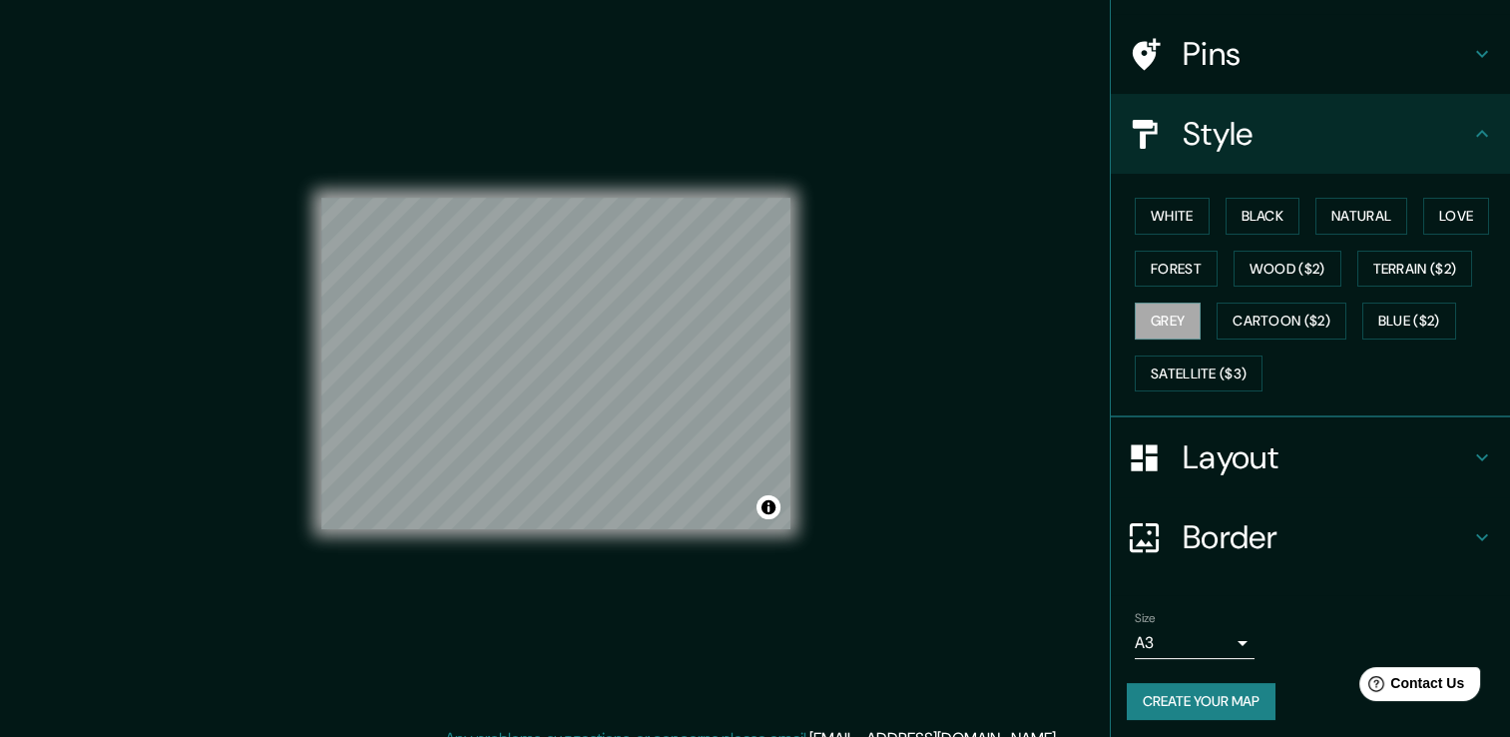
scroll to position [136, 0]
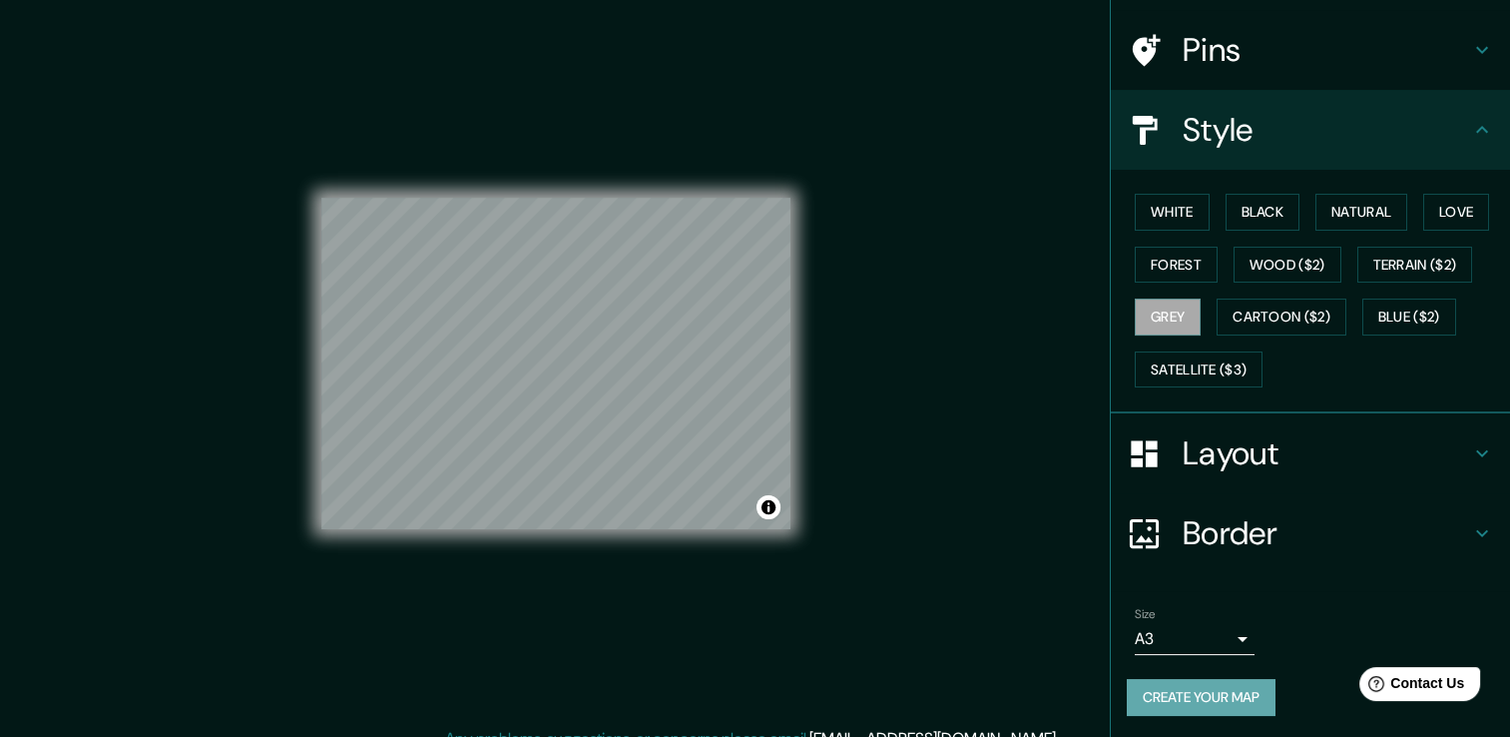
click at [1230, 698] on button "Create your map" at bounding box center [1201, 697] width 149 height 37
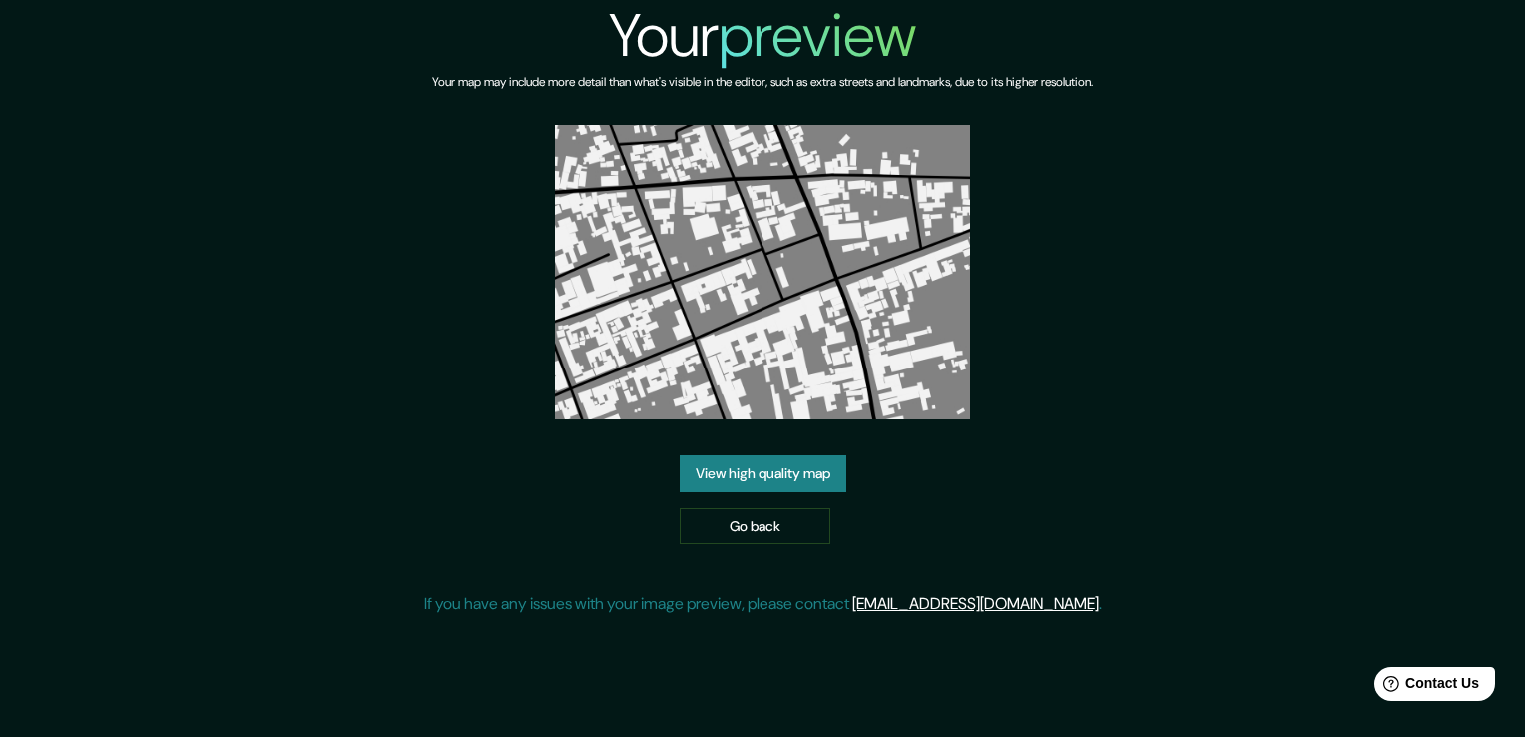
click at [1018, 448] on div "Your preview Your map may include more detail than what's visible in the editor…" at bounding box center [763, 316] width 678 height 632
